Goal: Book appointment/travel/reservation

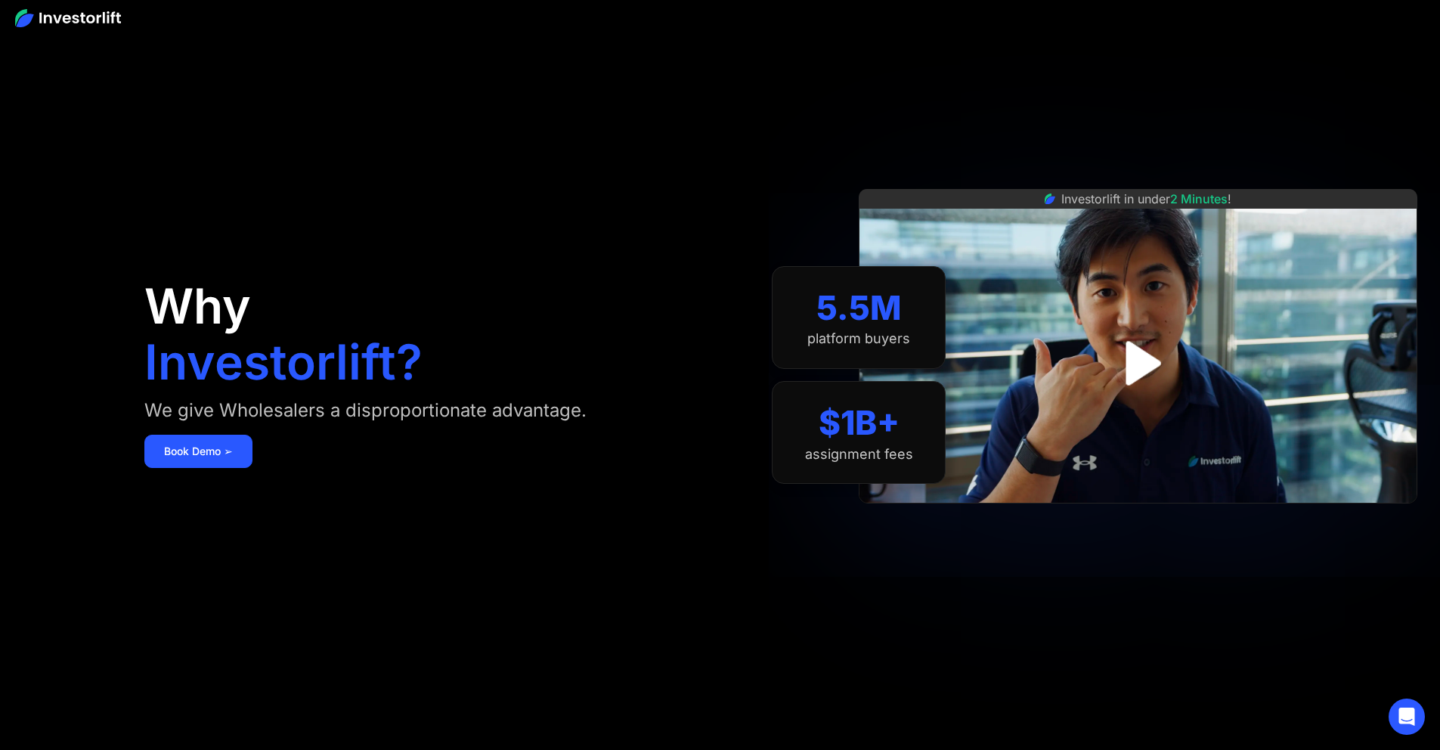
click at [56, 19] on img at bounding box center [68, 18] width 106 height 18
click at [252, 468] on link "Book Demo ➢" at bounding box center [198, 451] width 108 height 33
